Goal: Task Accomplishment & Management: Complete application form

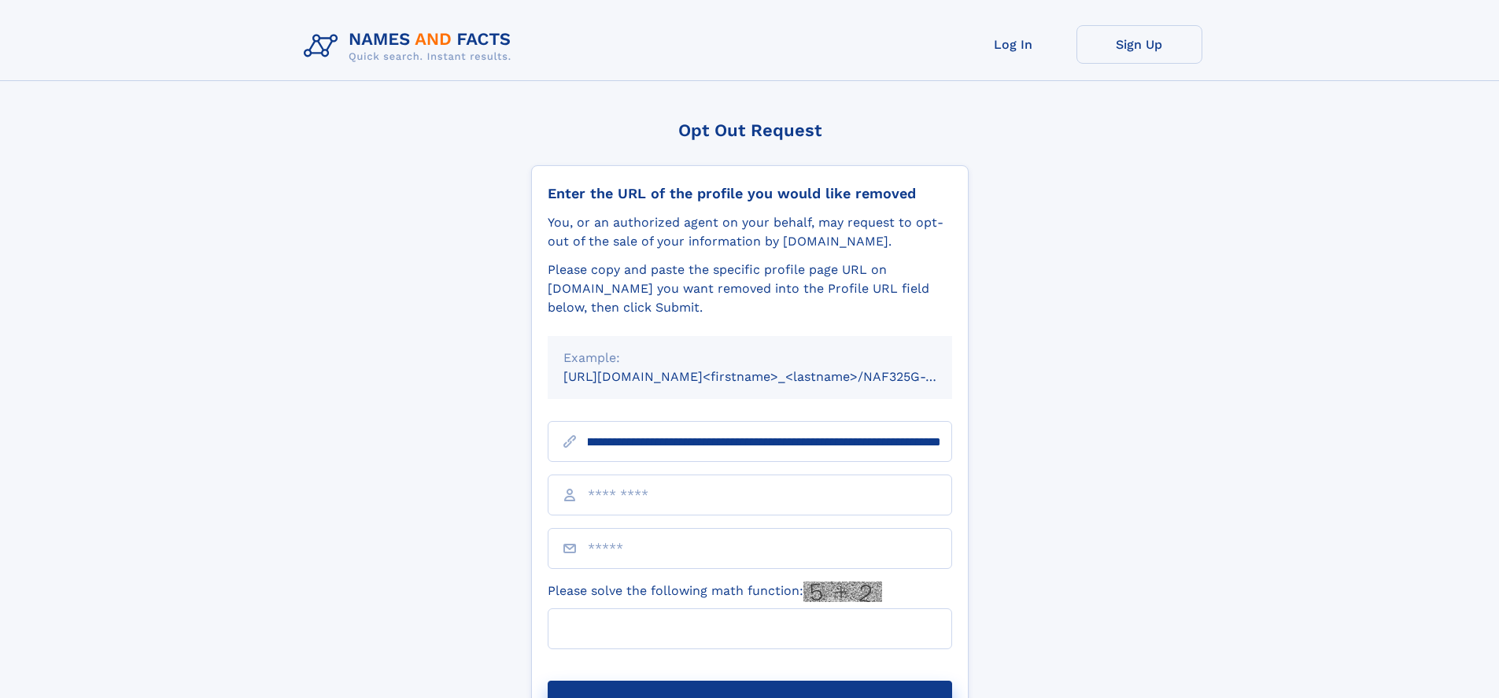
scroll to position [0, 205]
type input "**********"
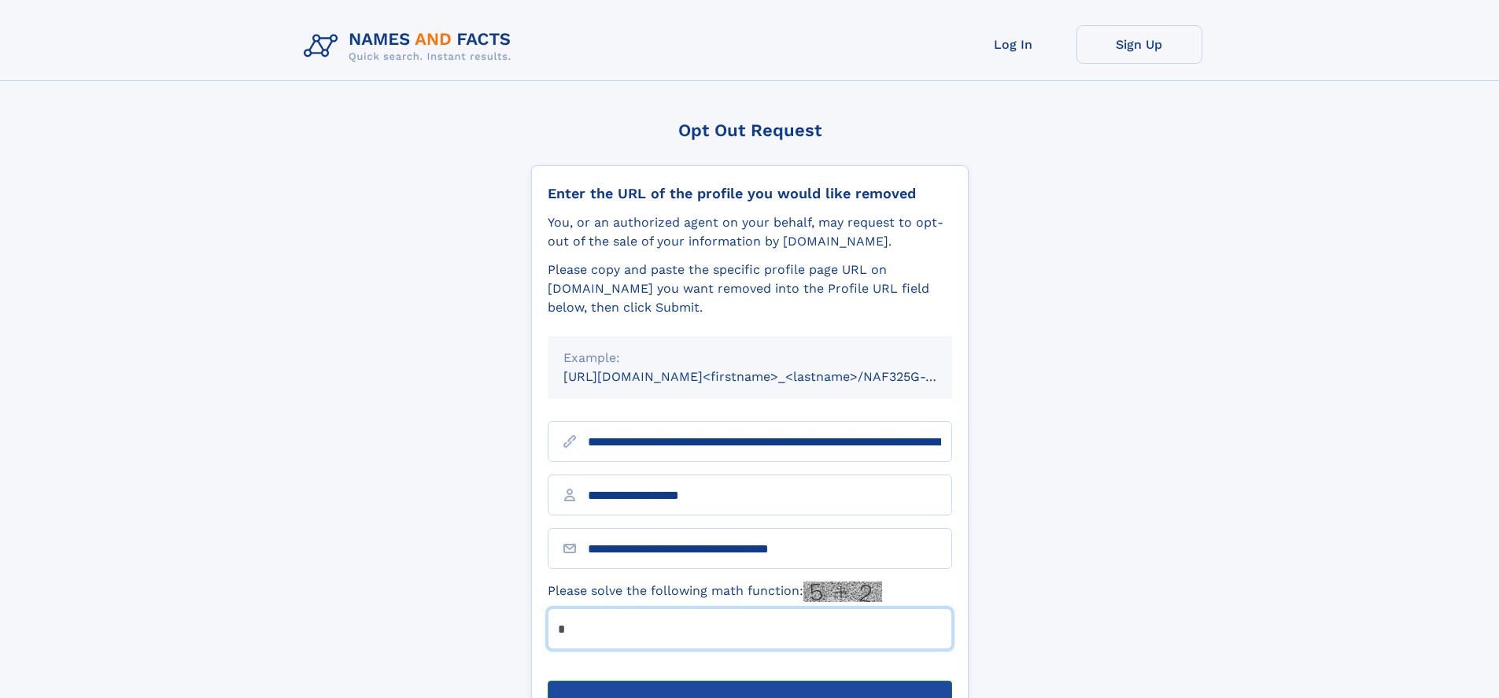
type input "*"
click at [749, 681] on button "Submit Opt Out Request" at bounding box center [750, 706] width 405 height 50
